Goal: Task Accomplishment & Management: Manage account settings

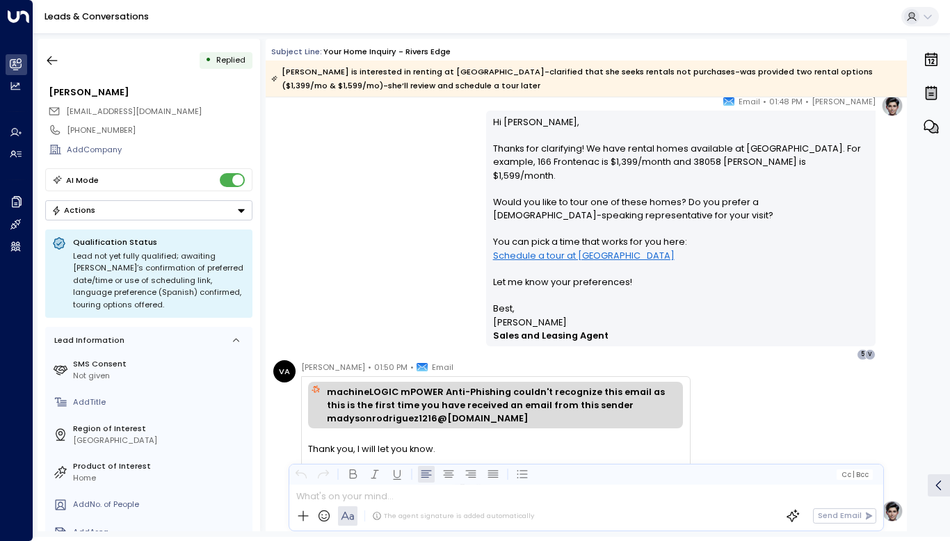
scroll to position [1126, 0]
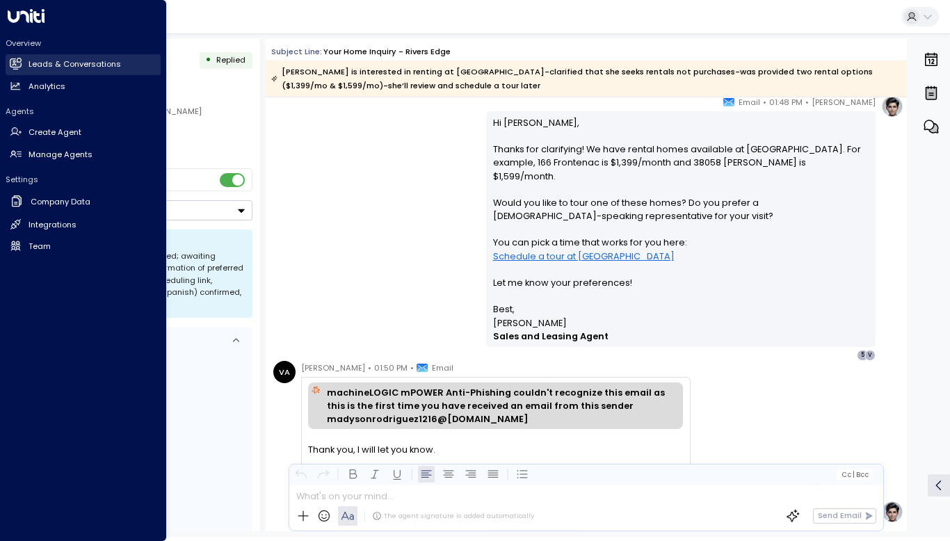
click at [16, 61] on icon at bounding box center [15, 63] width 11 height 8
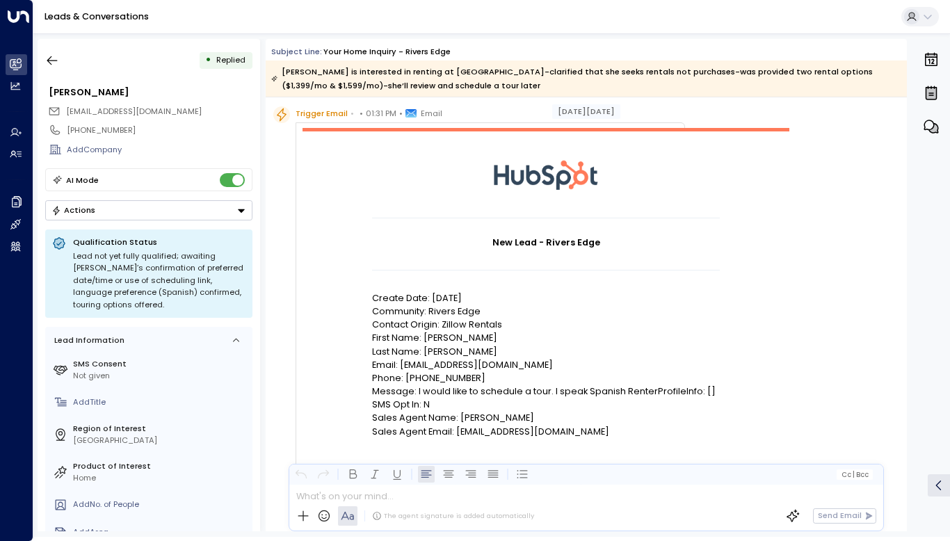
scroll to position [47, 0]
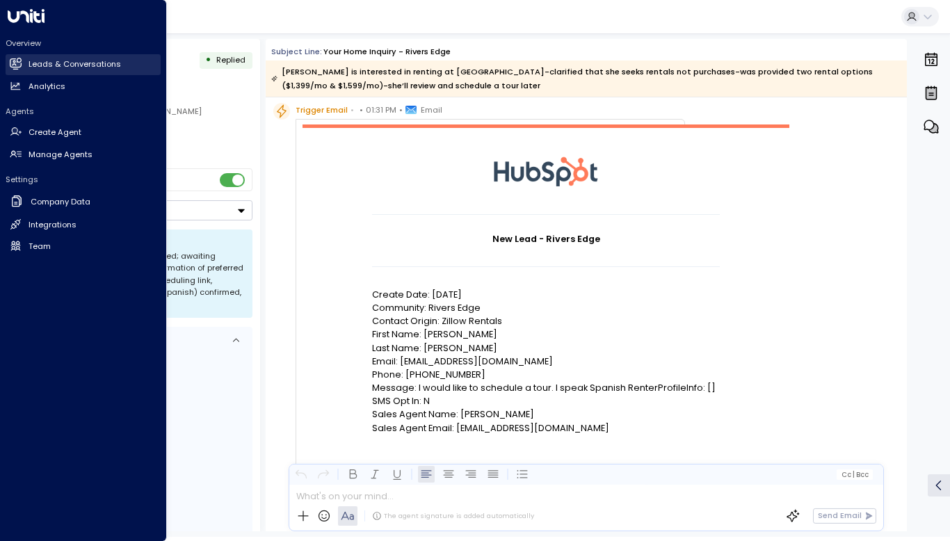
click at [36, 67] on h2 "Leads & Conversations" at bounding box center [75, 64] width 93 height 12
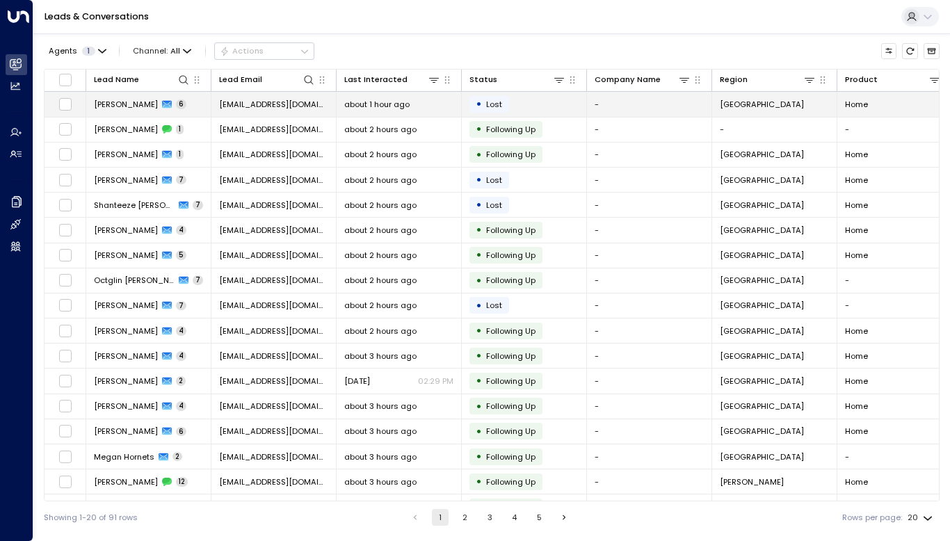
click at [122, 108] on span "[PERSON_NAME]" at bounding box center [126, 104] width 64 height 11
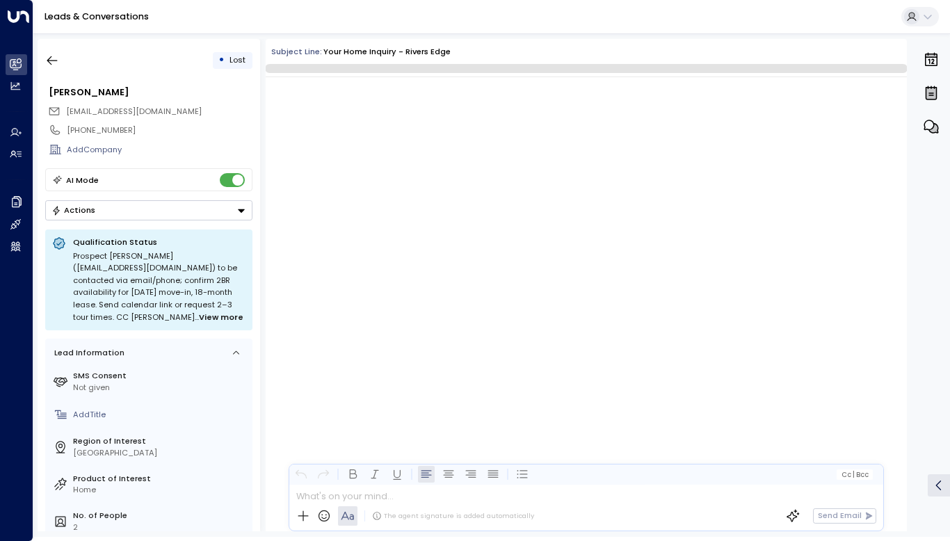
scroll to position [3351, 0]
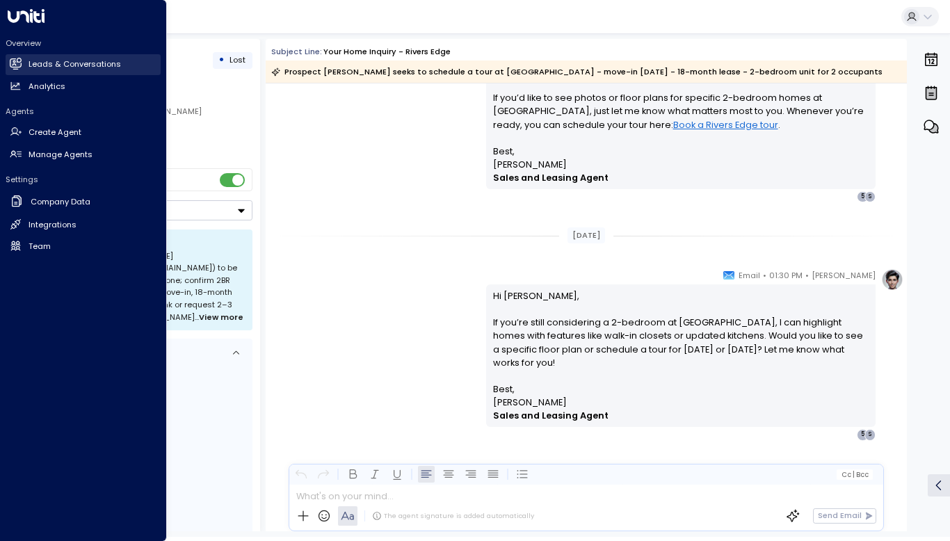
click at [15, 66] on icon at bounding box center [15, 63] width 11 height 8
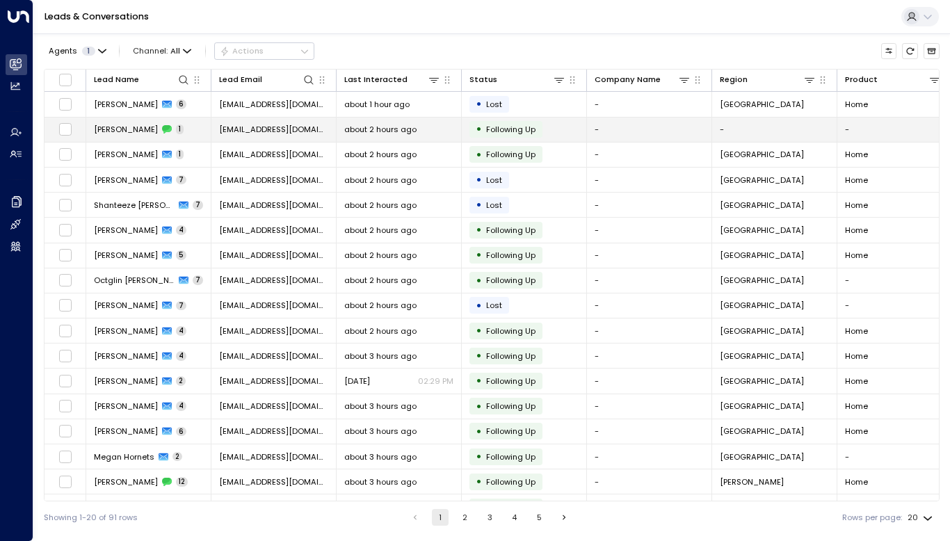
click at [129, 129] on span "[PERSON_NAME]" at bounding box center [126, 129] width 64 height 11
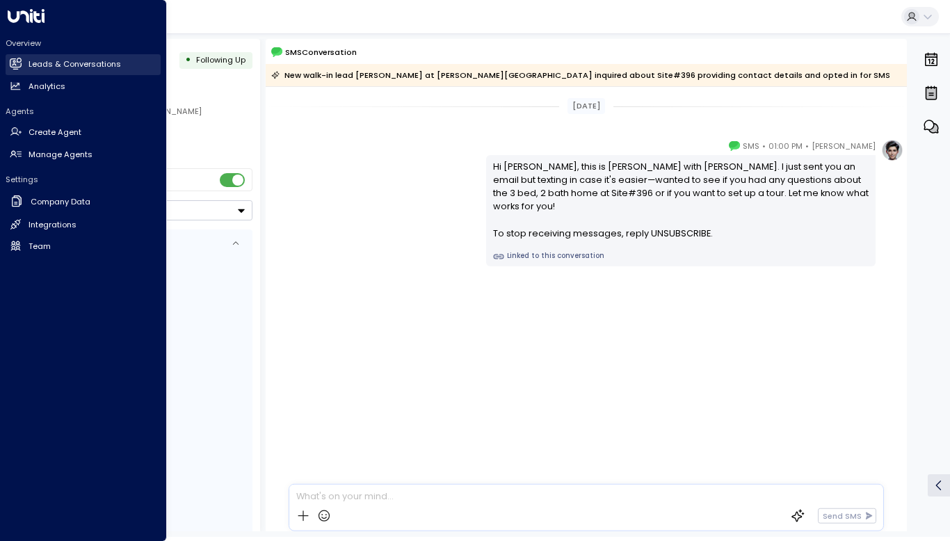
click at [26, 62] on link "Leads & Conversations Leads & Conversations" at bounding box center [83, 64] width 155 height 21
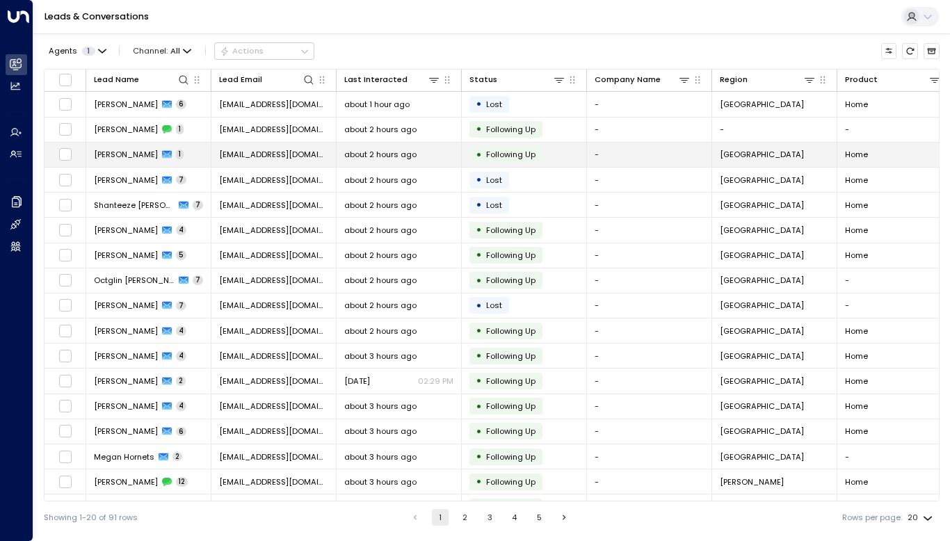
click at [141, 155] on span "[PERSON_NAME]" at bounding box center [126, 154] width 64 height 11
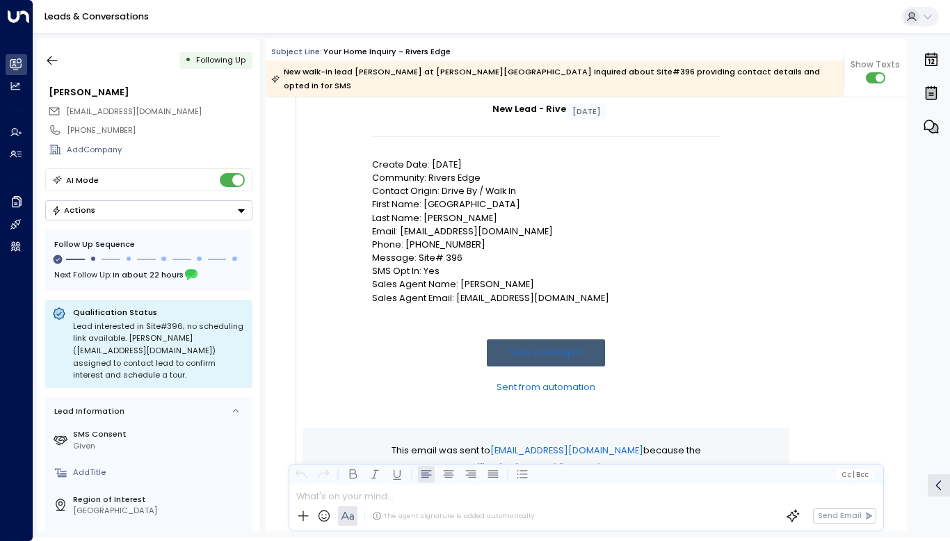
scroll to position [175, 0]
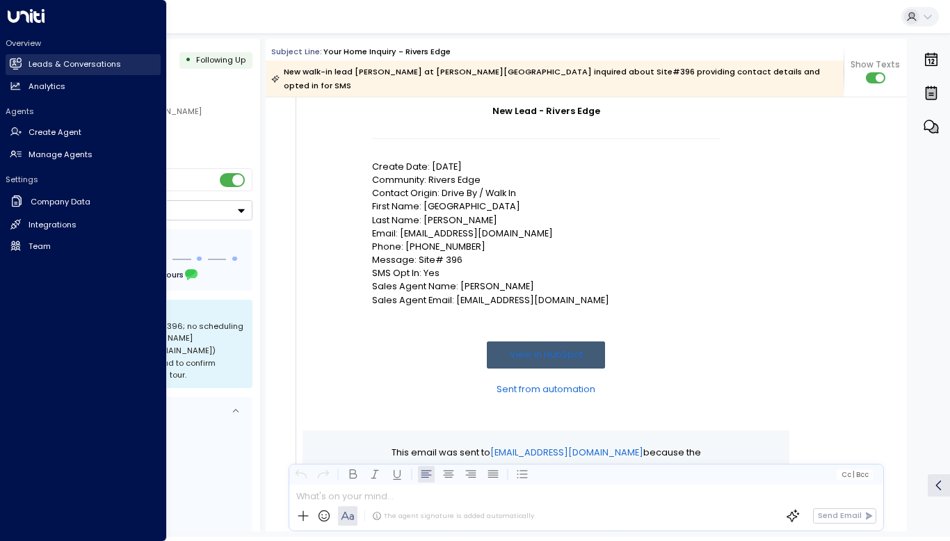
click at [24, 62] on link "Leads & Conversations Leads & Conversations" at bounding box center [83, 64] width 155 height 21
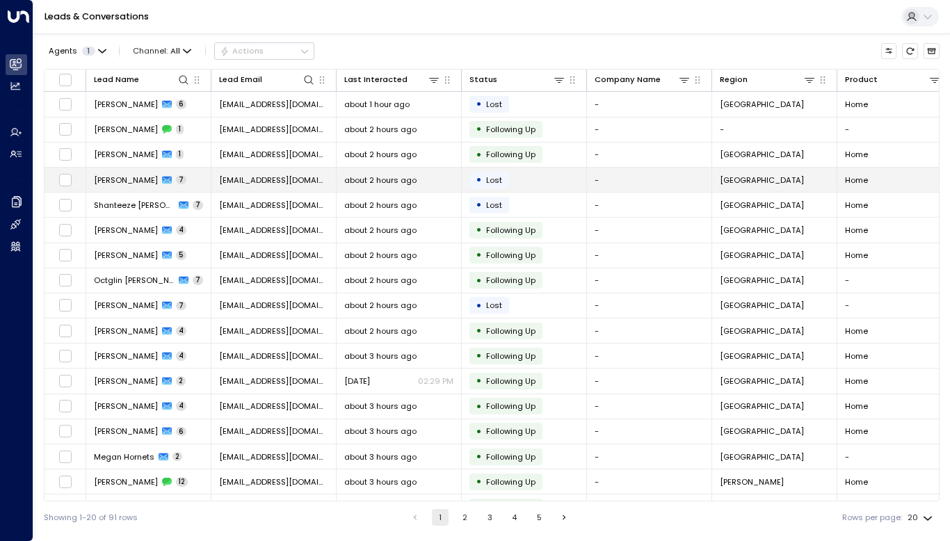
click at [120, 184] on span "[PERSON_NAME]" at bounding box center [126, 180] width 64 height 11
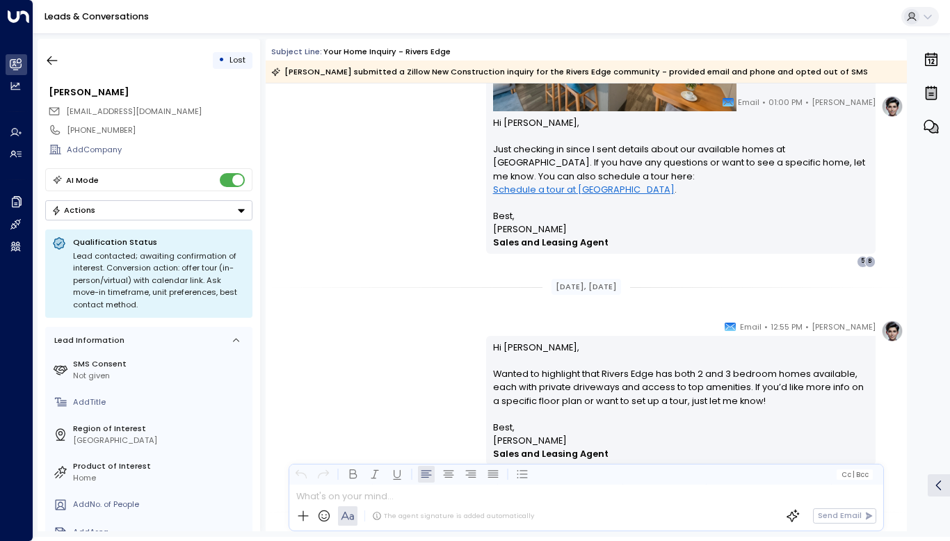
scroll to position [1153, 0]
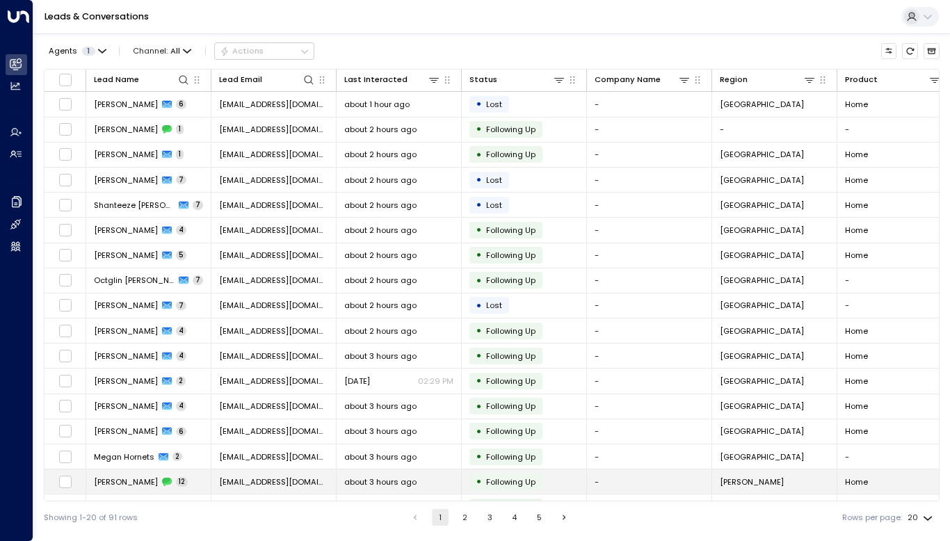
scroll to position [38, 0]
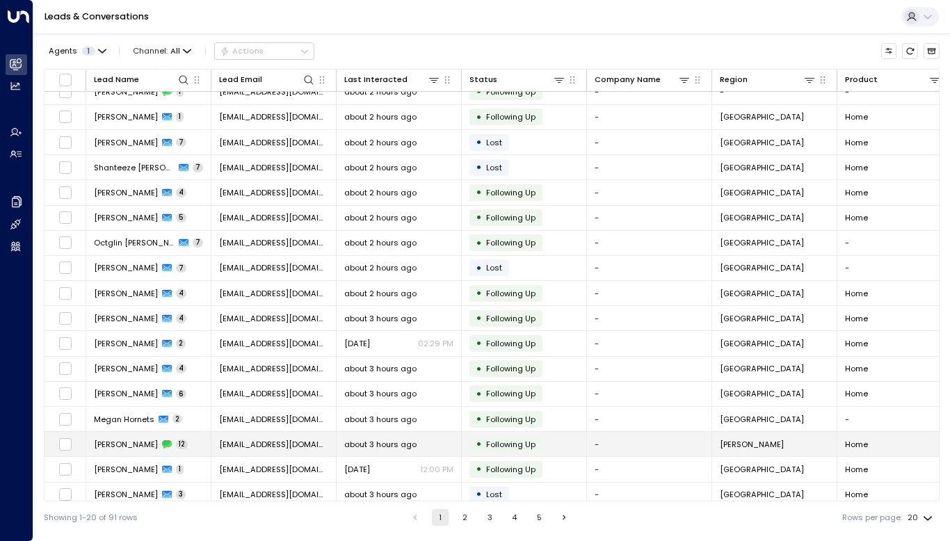
click at [143, 439] on span "[PERSON_NAME]" at bounding box center [126, 444] width 64 height 11
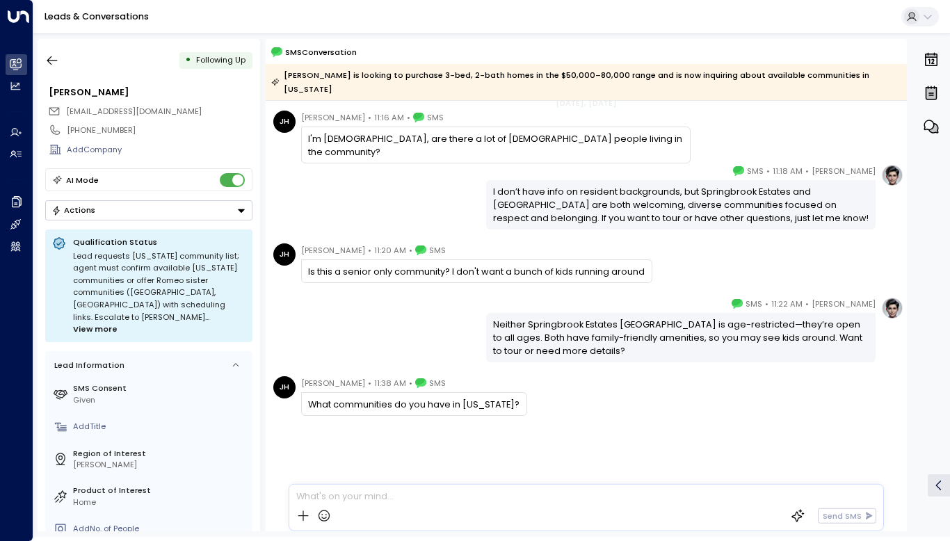
scroll to position [373, 0]
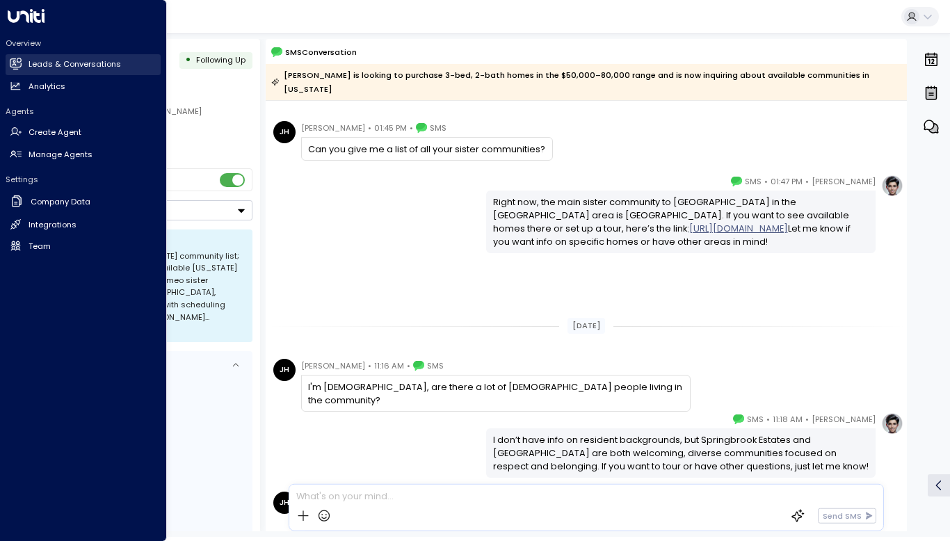
click at [41, 63] on h2 "Leads & Conversations" at bounding box center [75, 64] width 93 height 12
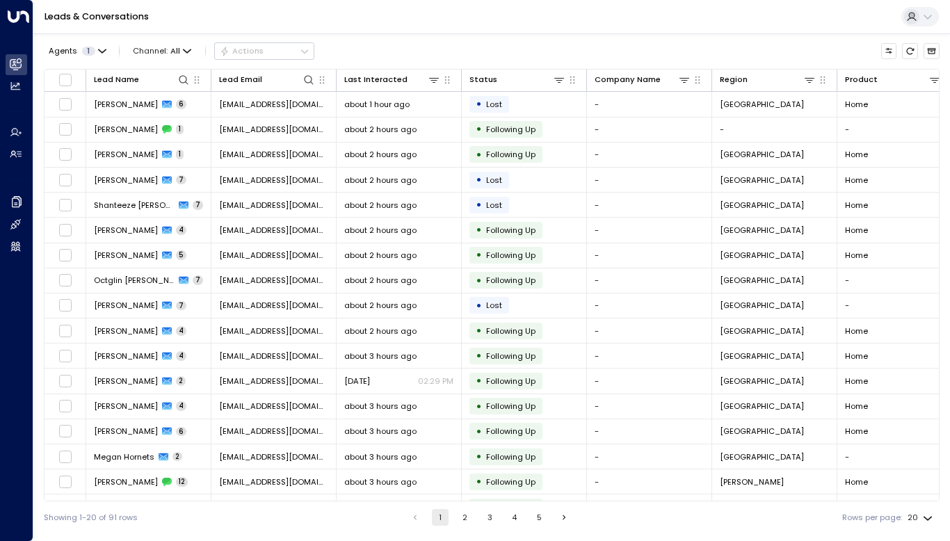
click at [459, 514] on button "2" at bounding box center [465, 517] width 17 height 17
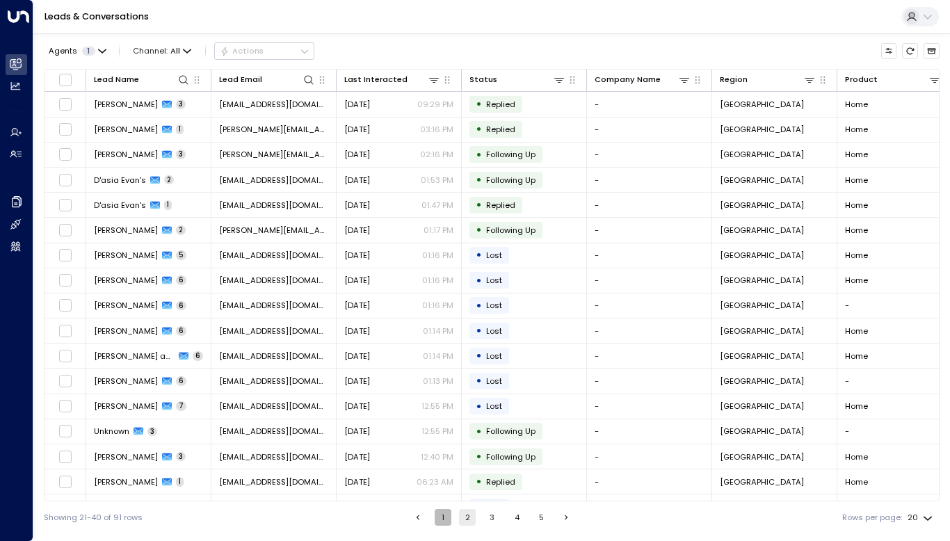
click at [442, 514] on button "1" at bounding box center [443, 517] width 17 height 17
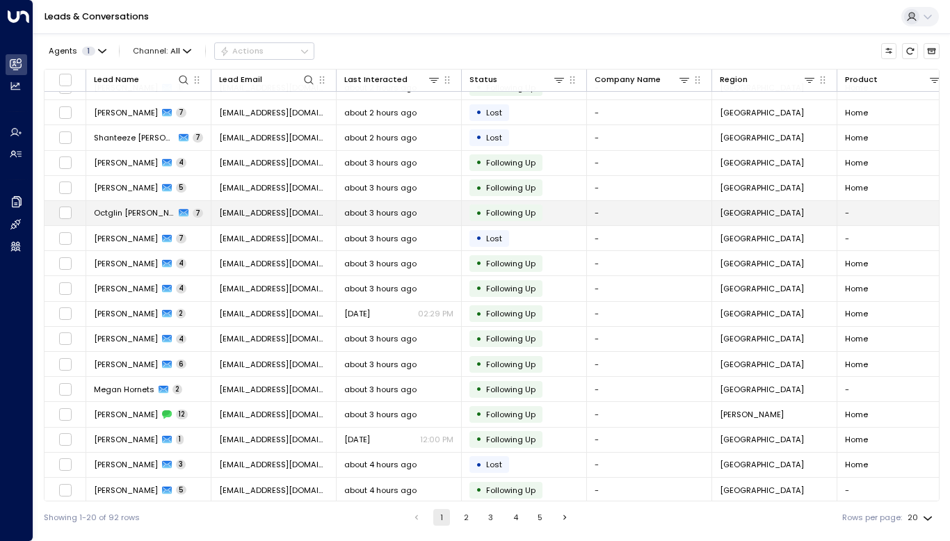
scroll to position [59, 0]
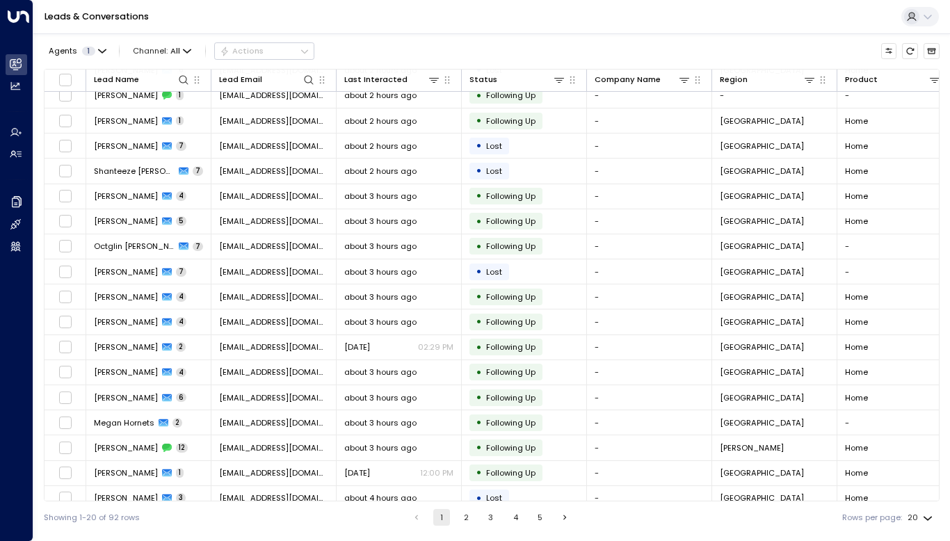
click at [465, 509] on div "Showing 1-20 of 92 rows 1 2 3 4 5 Rows per page: 20 **" at bounding box center [492, 518] width 896 height 32
click at [465, 511] on button "2" at bounding box center [466, 517] width 17 height 17
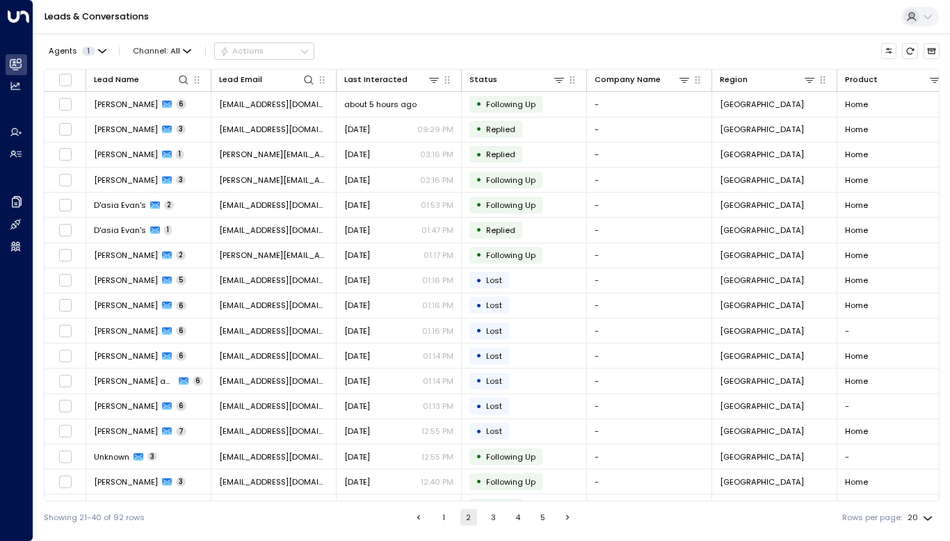
click at [495, 521] on button "3" at bounding box center [493, 517] width 17 height 17
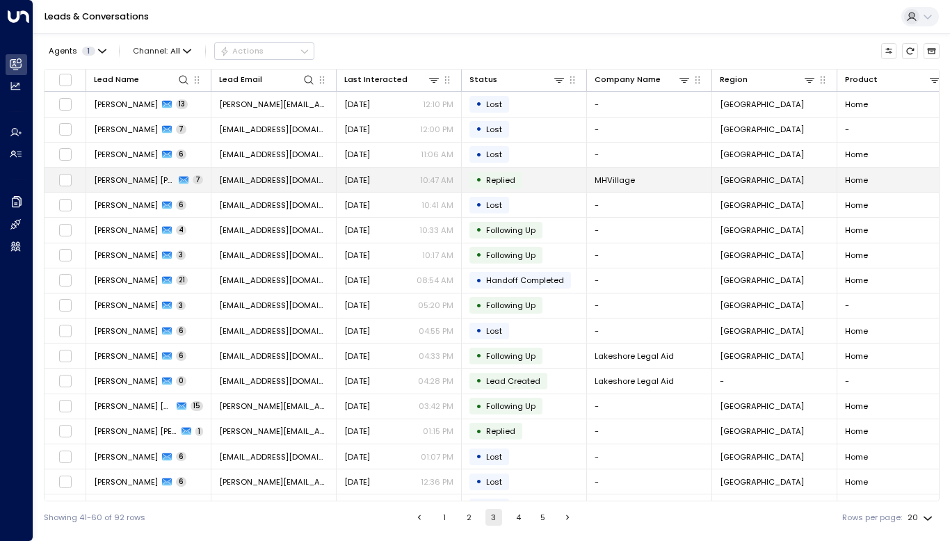
click at [115, 175] on span "[PERSON_NAME] [PERSON_NAME]" at bounding box center [134, 180] width 81 height 11
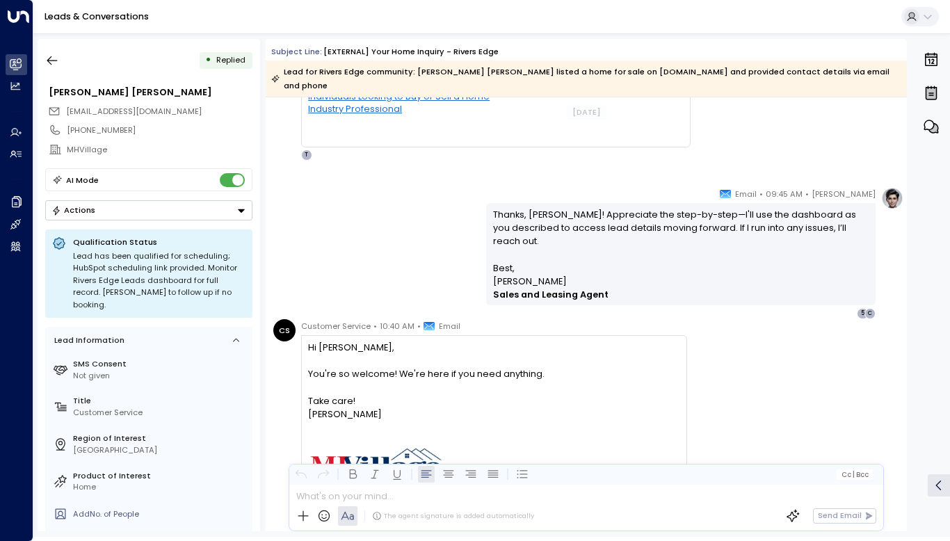
scroll to position [2373, 0]
